Goal: Information Seeking & Learning: Learn about a topic

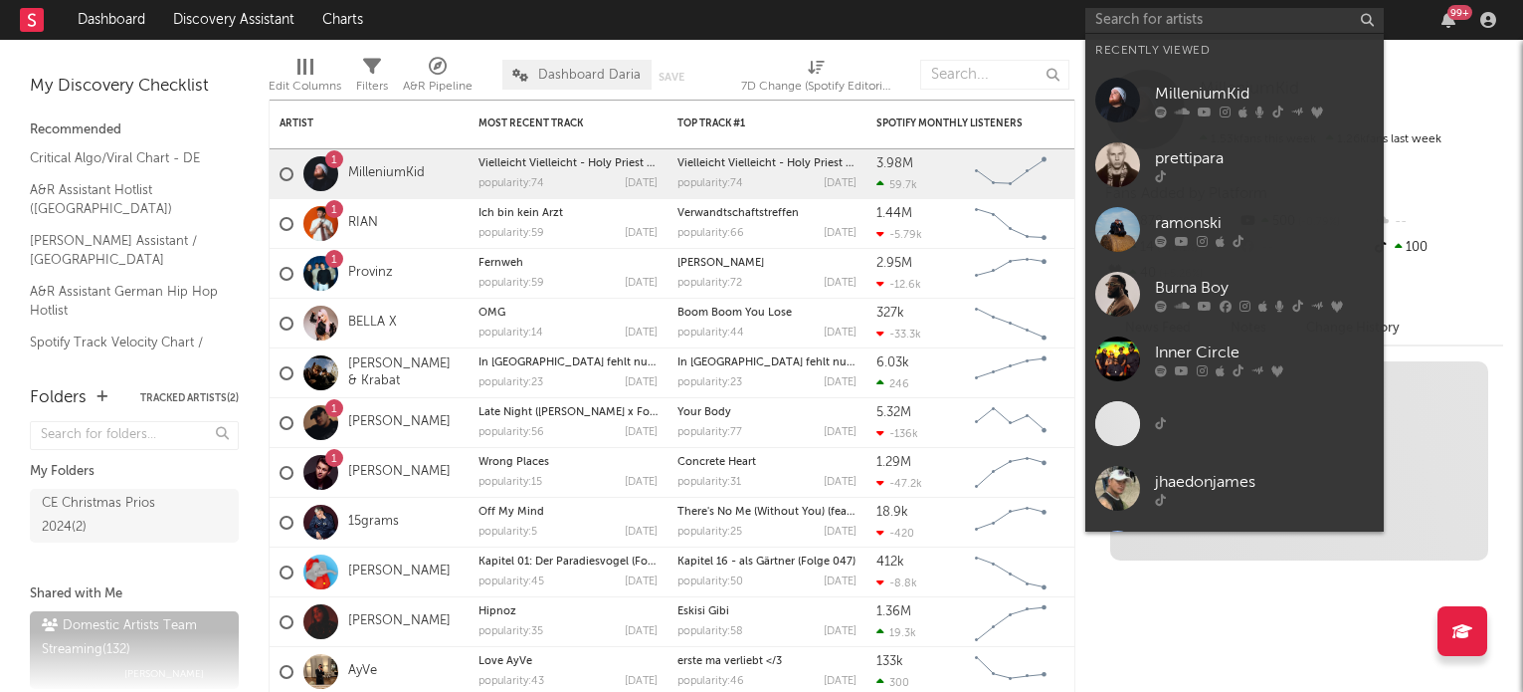
click at [1202, 103] on div "MilleniumKid" at bounding box center [1264, 94] width 219 height 24
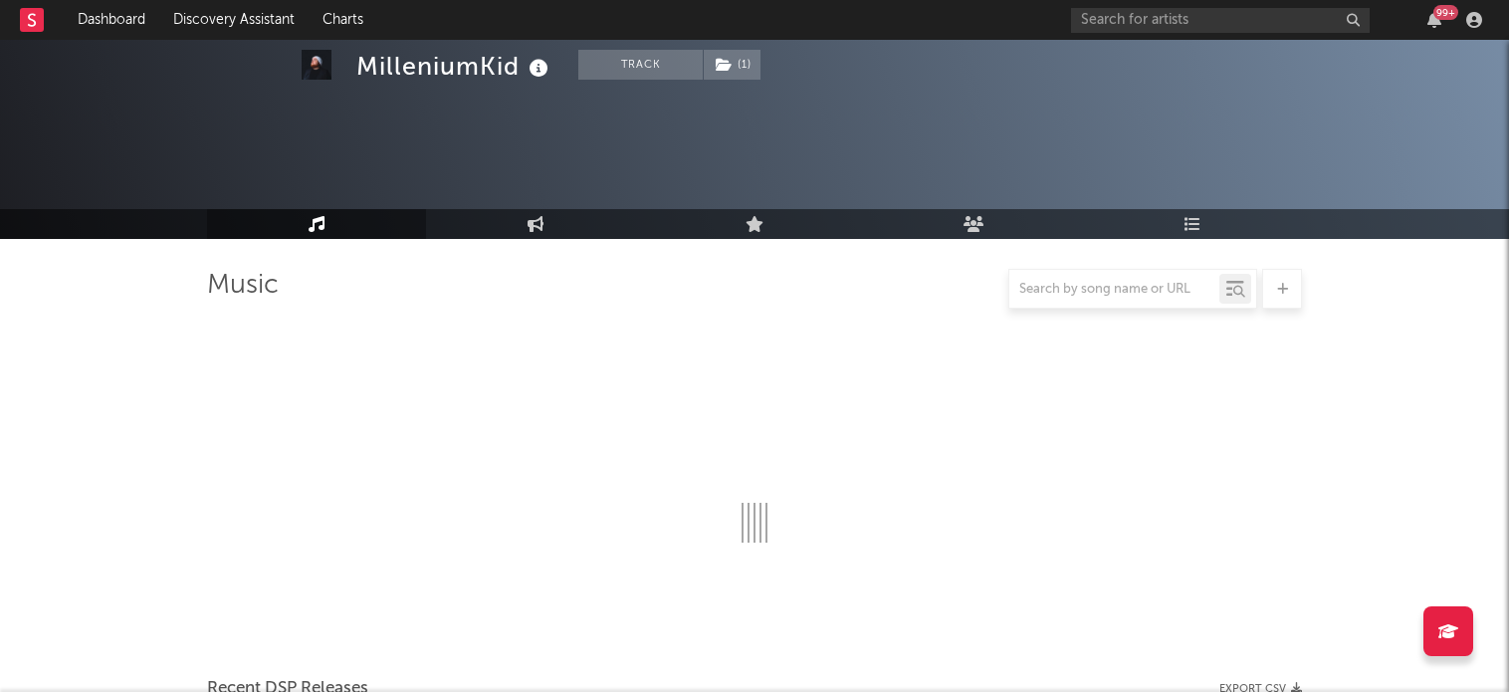
select select "6m"
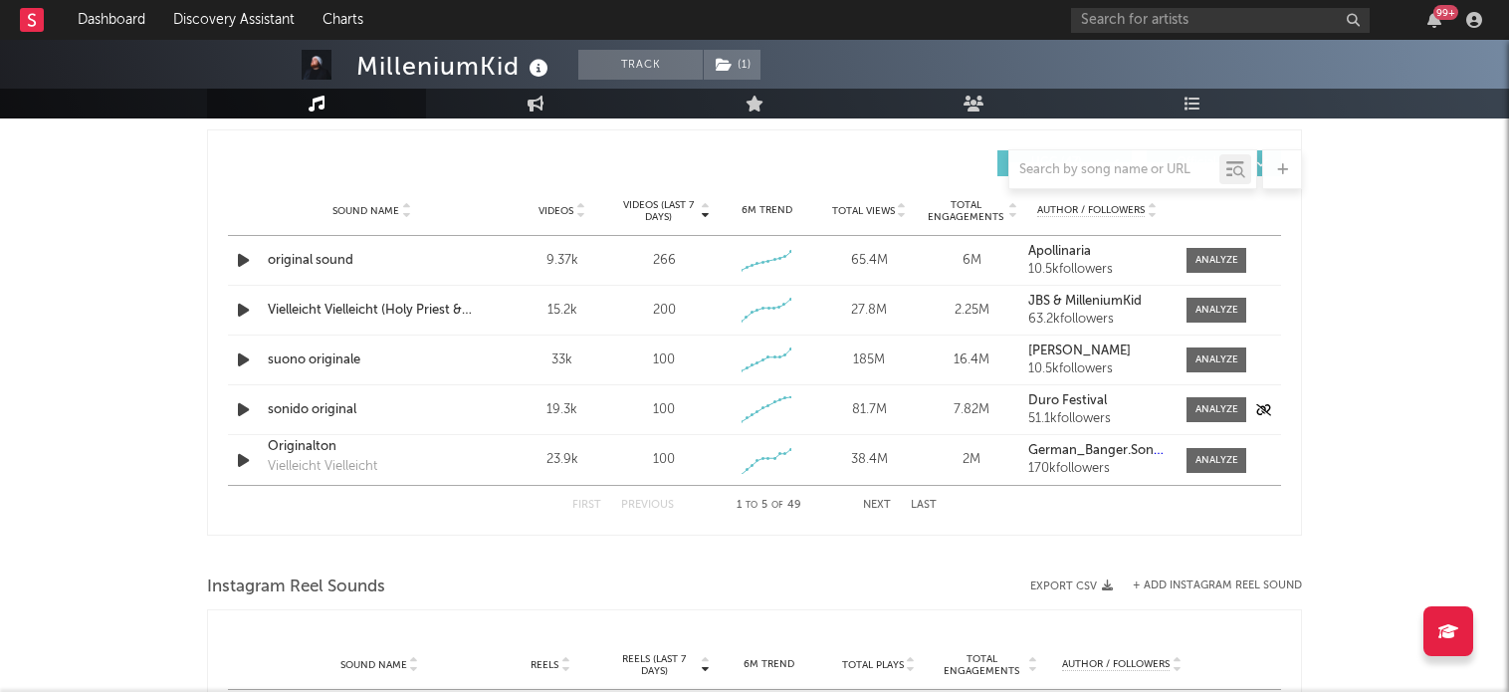
scroll to position [1351, 0]
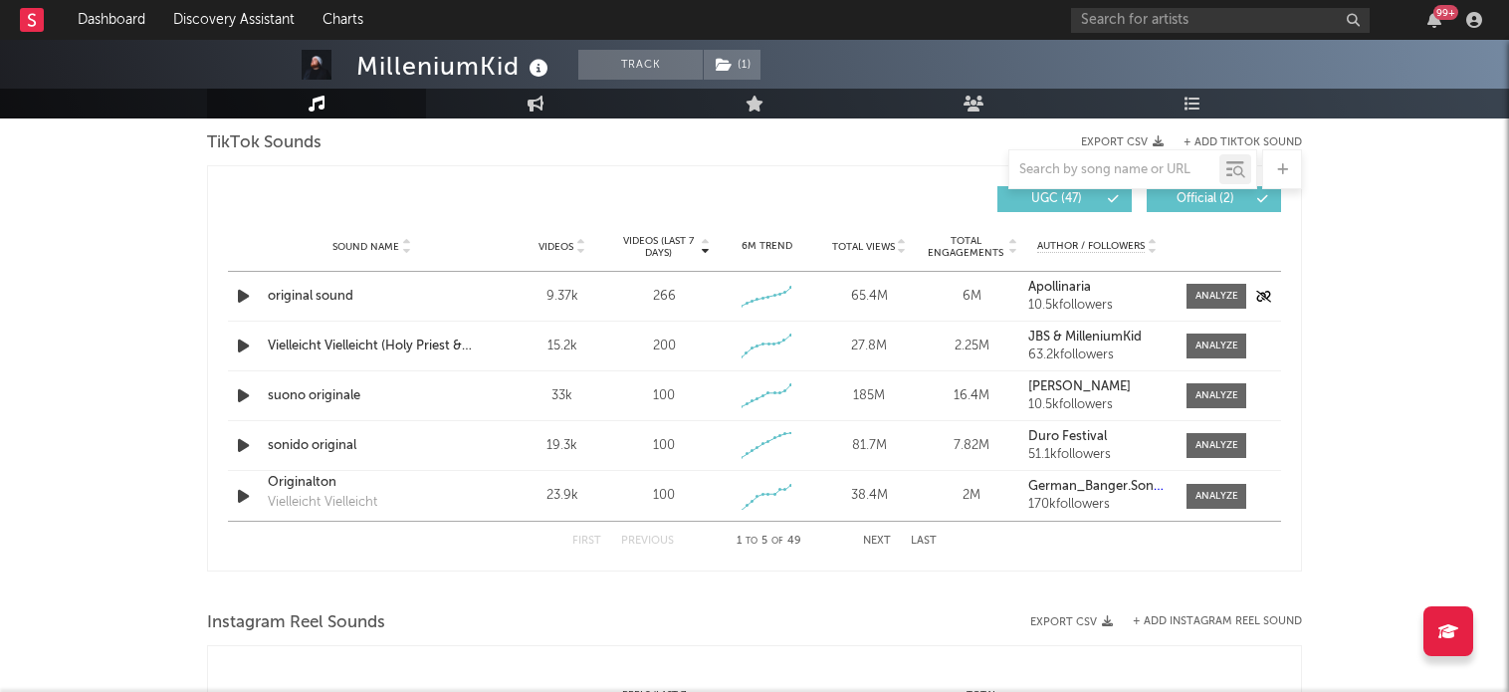
click at [1210, 282] on div "Sound Name original sound Videos 9.37k Videos (last 7 days) 266 Weekly Growth %…" at bounding box center [754, 296] width 1053 height 49
click at [1203, 290] on div at bounding box center [1216, 296] width 43 height 15
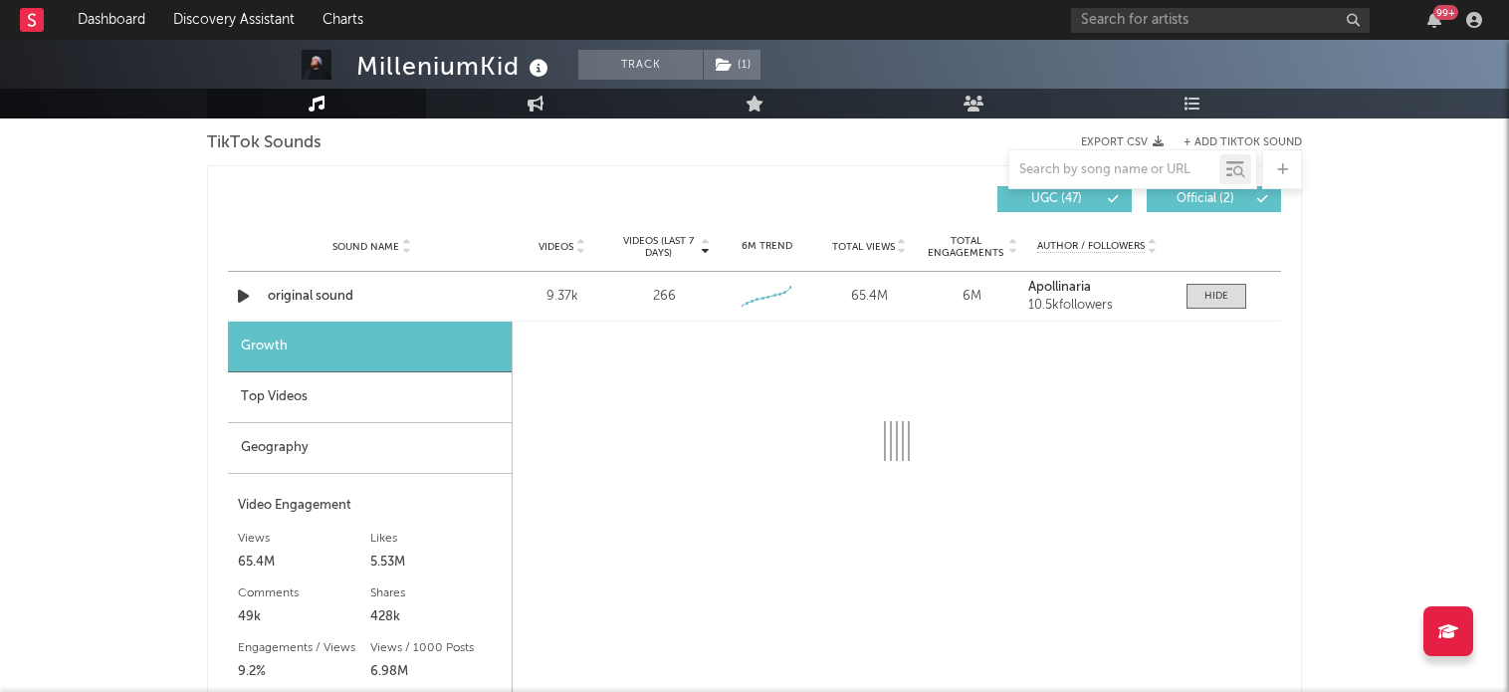
click at [307, 444] on div "Geography" at bounding box center [370, 448] width 284 height 51
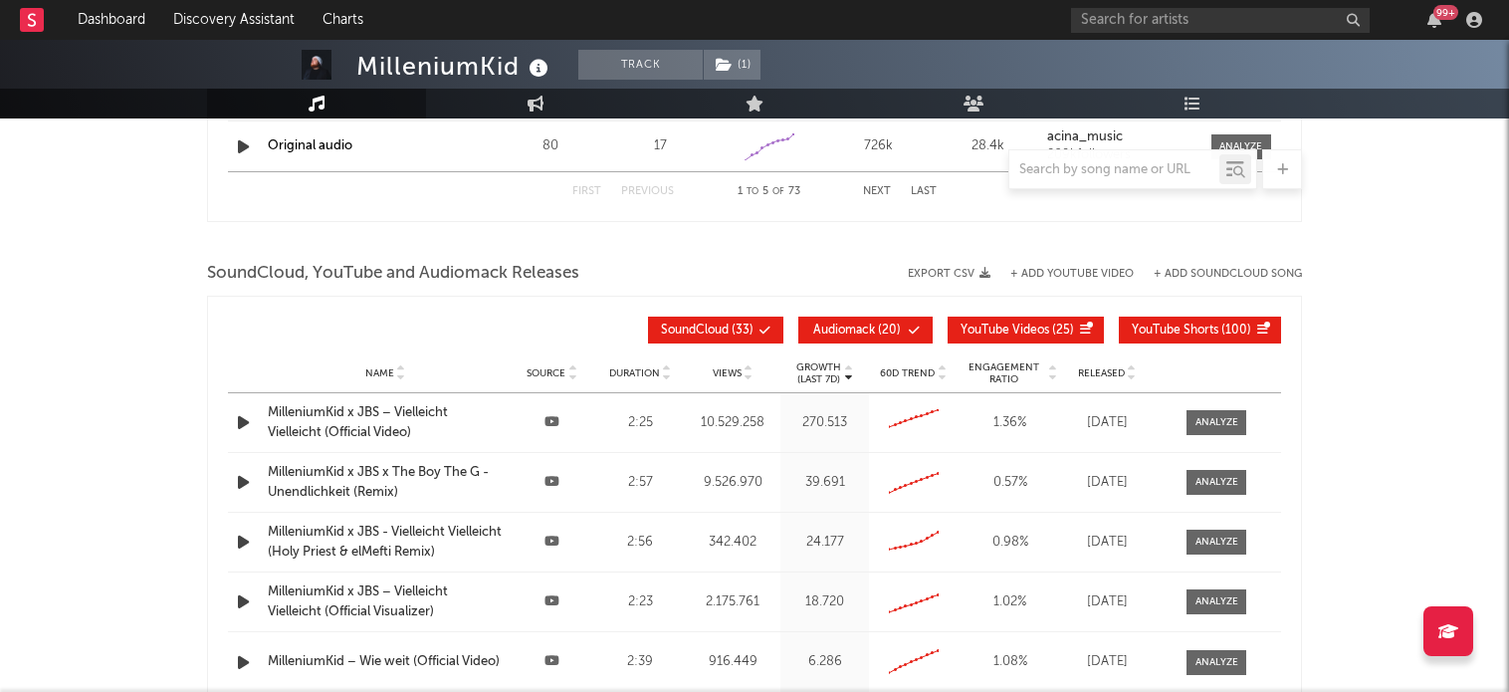
scroll to position [2802, 0]
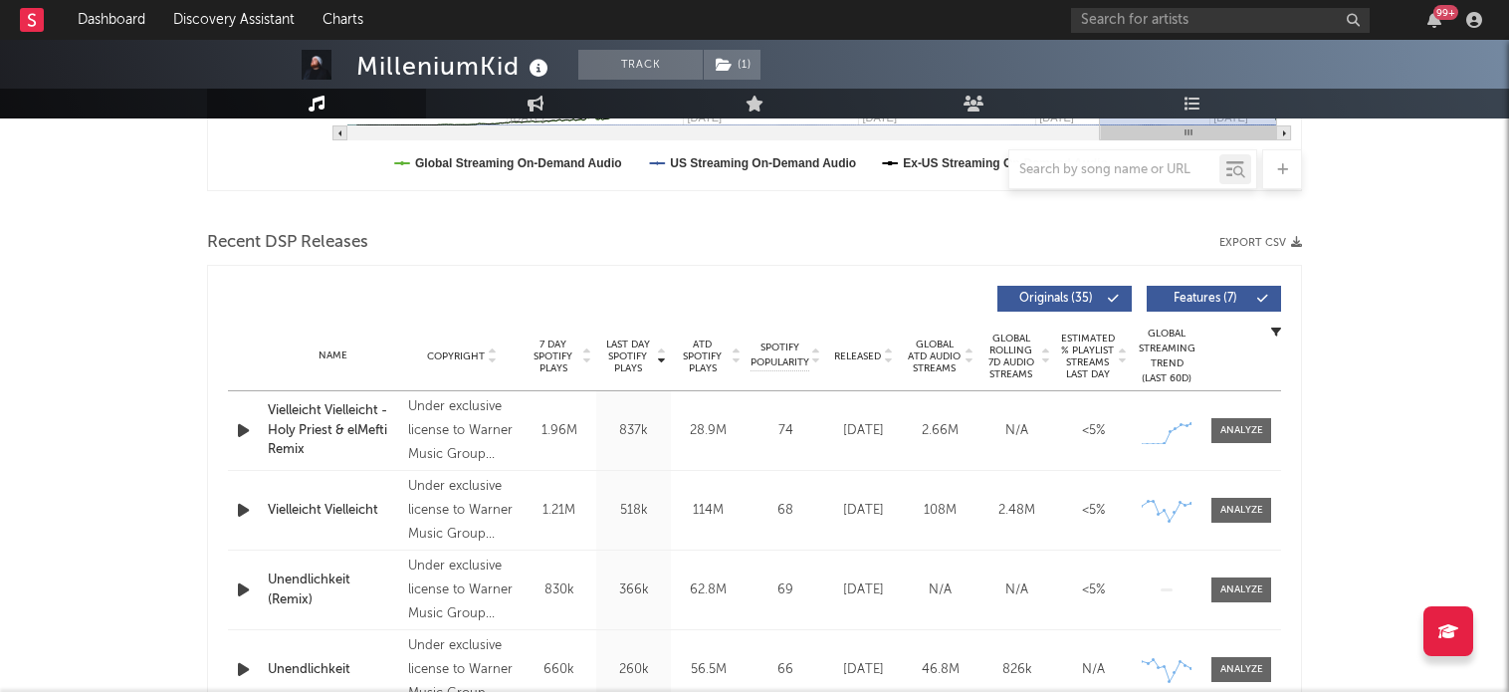
scroll to position [314, 0]
